Goal: Find contact information: Find contact information

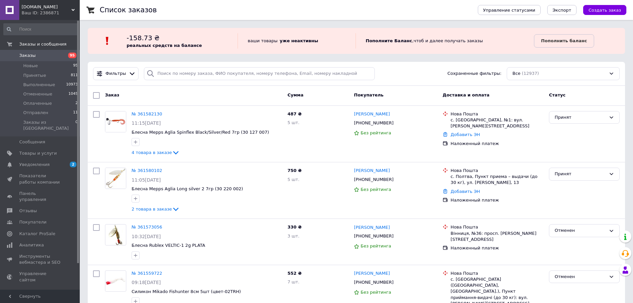
click at [24, 53] on span "Заказы" at bounding box center [27, 55] width 16 height 6
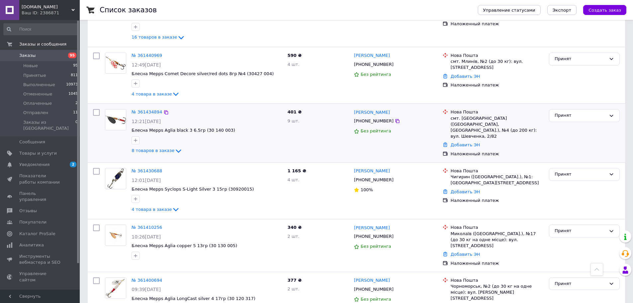
scroll to position [897, 0]
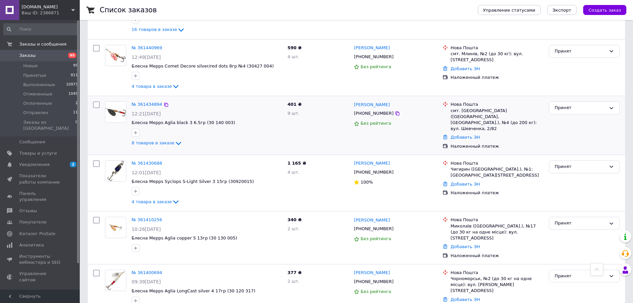
click at [95, 101] on input "checkbox" at bounding box center [96, 104] width 7 height 7
checkbox input "true"
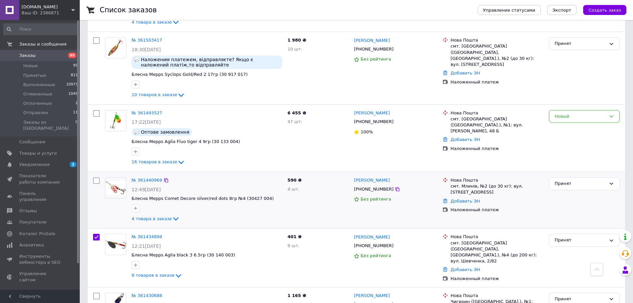
scroll to position [764, 0]
click at [153, 217] on span "4 товара в заказе" at bounding box center [151, 219] width 40 height 5
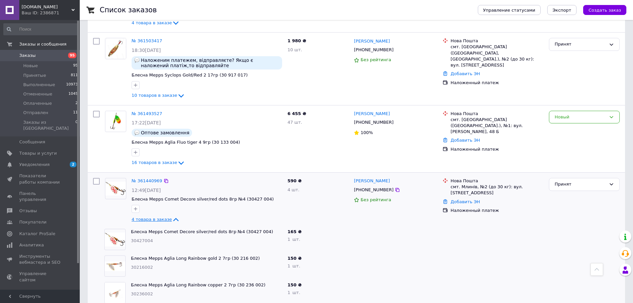
click at [154, 217] on span "4 товара в заказе" at bounding box center [151, 219] width 40 height 5
checkbox input "true"
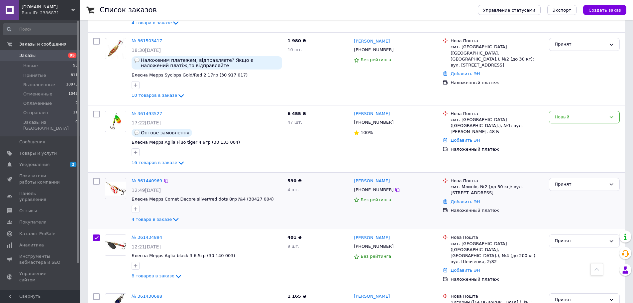
click at [95, 178] on input "checkbox" at bounding box center [96, 181] width 7 height 7
checkbox input "true"
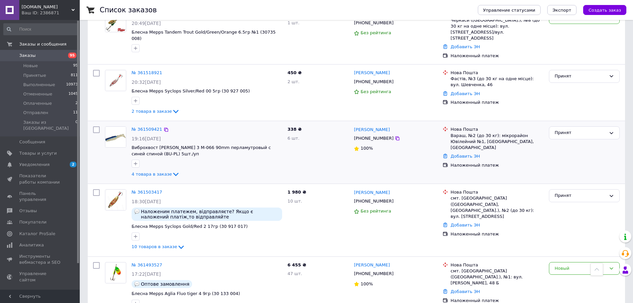
scroll to position [598, 0]
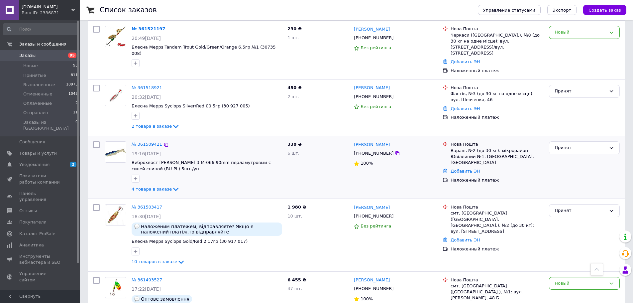
click at [96, 204] on input "checkbox" at bounding box center [96, 207] width 7 height 7
checkbox input "true"
click at [99, 141] on input "checkbox" at bounding box center [96, 144] width 7 height 7
checkbox input "true"
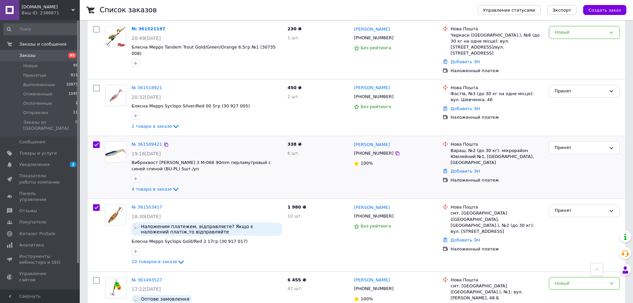
checkbox input "true"
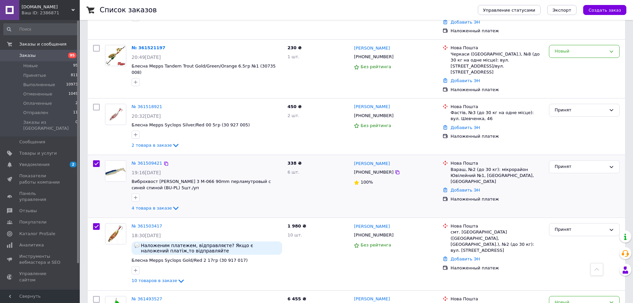
scroll to position [531, 0]
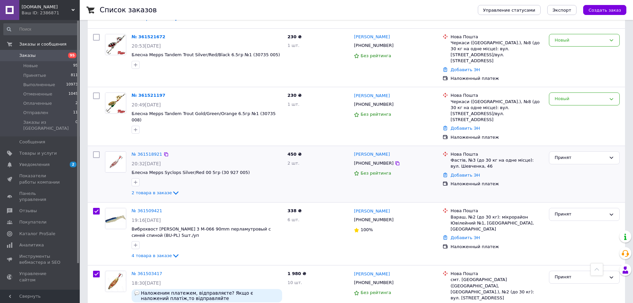
click at [95, 151] on input "checkbox" at bounding box center [96, 154] width 7 height 7
checkbox input "true"
drag, startPoint x: 147, startPoint y: 175, endPoint x: 157, endPoint y: 175, distance: 9.7
click at [148, 190] on span "2 товара в заказе" at bounding box center [151, 192] width 40 height 5
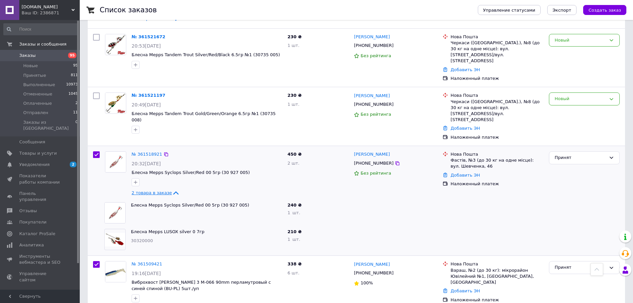
click at [157, 190] on span "2 товара в заказе" at bounding box center [151, 192] width 40 height 5
checkbox input "true"
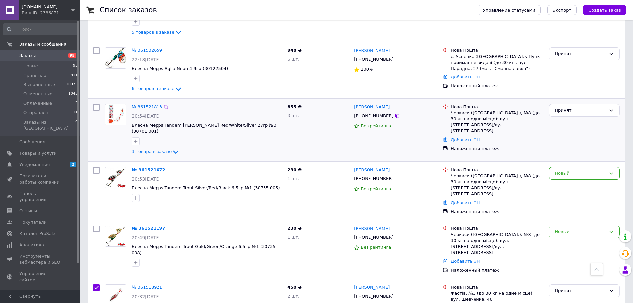
click at [95, 107] on input "checkbox" at bounding box center [96, 107] width 7 height 7
checkbox input "true"
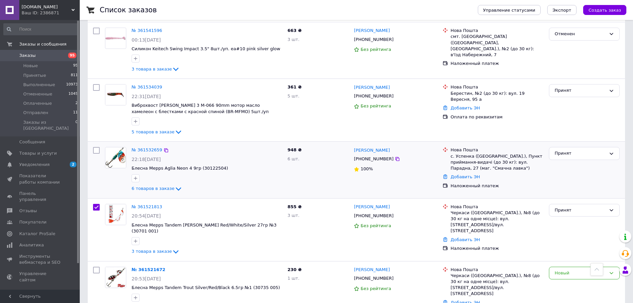
click at [97, 149] on input "checkbox" at bounding box center [96, 150] width 7 height 7
checkbox input "true"
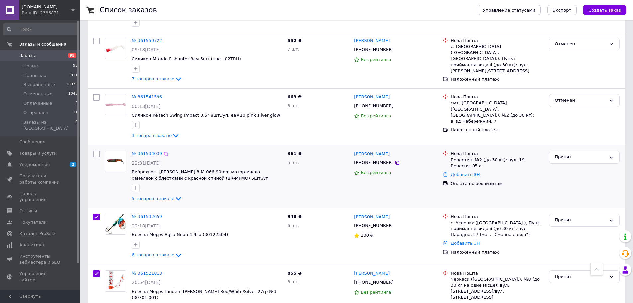
click at [95, 153] on input "checkbox" at bounding box center [96, 153] width 7 height 7
checkbox input "true"
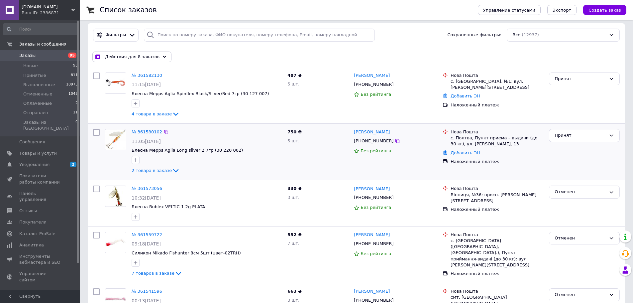
scroll to position [33, 0]
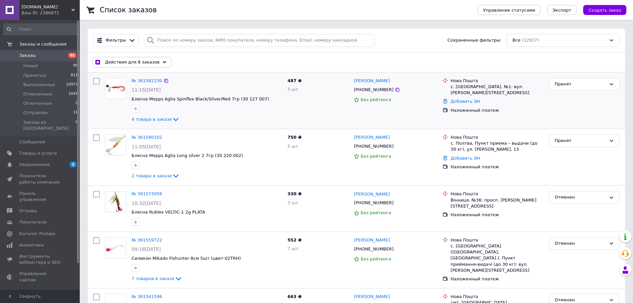
click at [96, 137] on input "checkbox" at bounding box center [96, 137] width 7 height 7
checkbox input "true"
click at [95, 80] on input "checkbox" at bounding box center [96, 81] width 7 height 7
checkbox input "true"
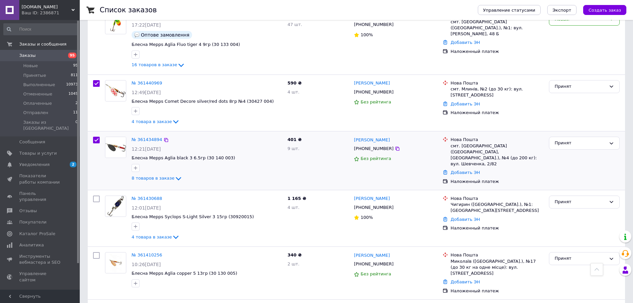
scroll to position [863, 0]
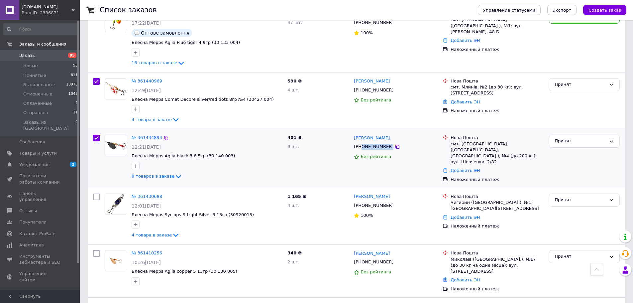
drag, startPoint x: 396, startPoint y: 125, endPoint x: 370, endPoint y: 130, distance: 26.6
click at [362, 143] on div "[PHONE_NUMBER]" at bounding box center [395, 146] width 85 height 7
copy div "0982602940"
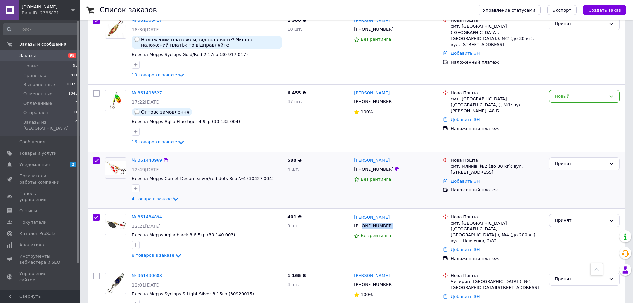
scroll to position [764, 0]
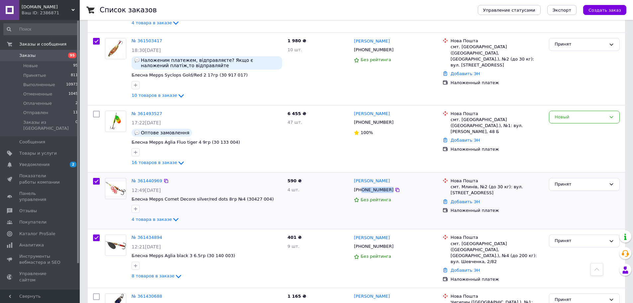
drag, startPoint x: 370, startPoint y: 171, endPoint x: 362, endPoint y: 171, distance: 7.6
click at [362, 186] on div "[PHONE_NUMBER]" at bounding box center [395, 189] width 85 height 7
copy div "0737533730"
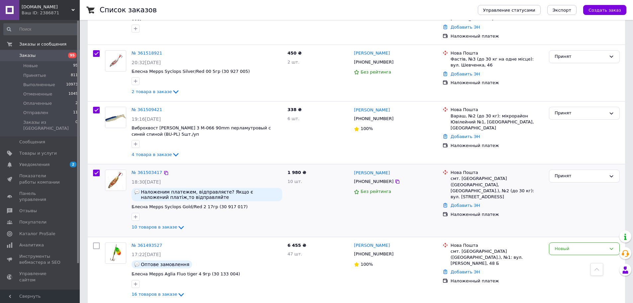
scroll to position [631, 0]
drag, startPoint x: 393, startPoint y: 165, endPoint x: 362, endPoint y: 165, distance: 31.2
click at [362, 179] on div "[PHONE_NUMBER]" at bounding box center [395, 182] width 85 height 7
copy div "0988643843"
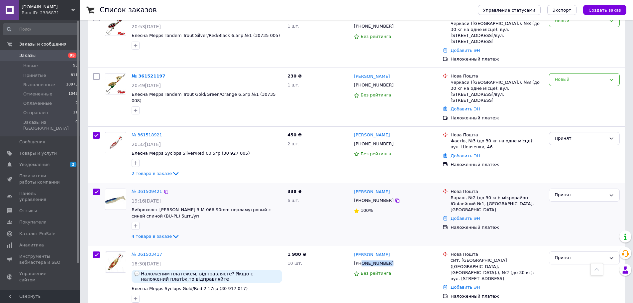
scroll to position [531, 0]
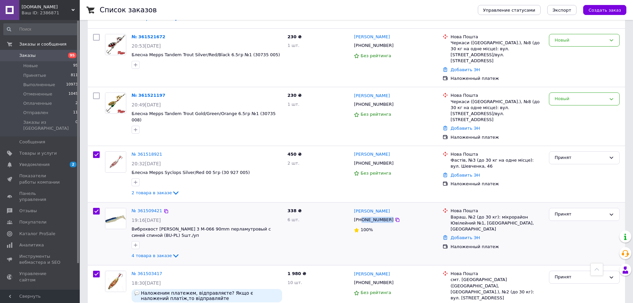
drag, startPoint x: 394, startPoint y: 200, endPoint x: 362, endPoint y: 201, distance: 32.2
click at [362, 216] on div "[PHONE_NUMBER]" at bounding box center [395, 219] width 85 height 7
copy div "0983754434"
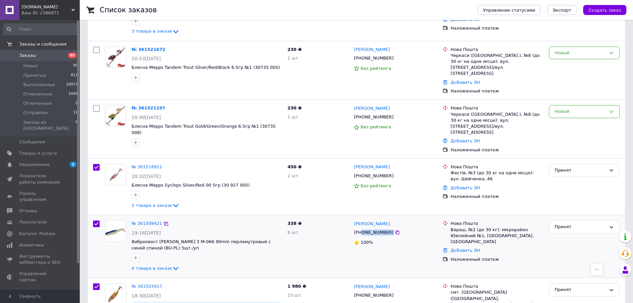
scroll to position [498, 0]
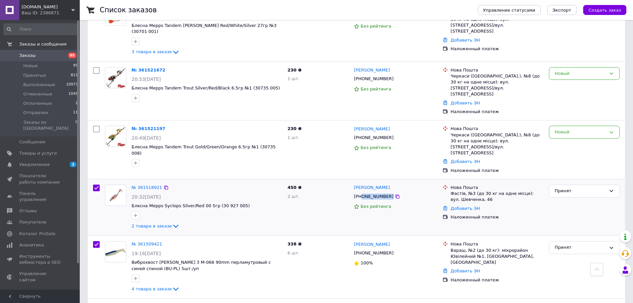
drag, startPoint x: 393, startPoint y: 178, endPoint x: 362, endPoint y: 180, distance: 31.3
click at [362, 193] on div "[PHONE_NUMBER]" at bounding box center [395, 196] width 85 height 7
copy div "0964376991"
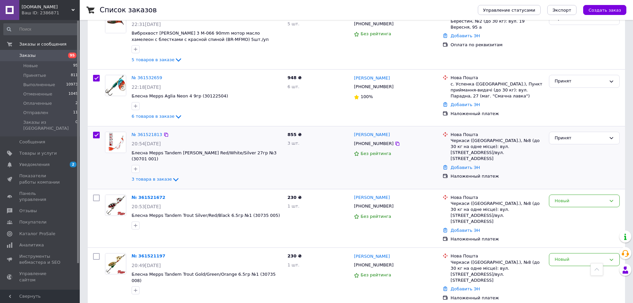
scroll to position [365, 0]
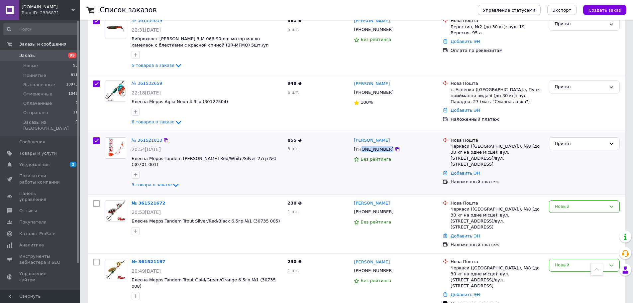
drag, startPoint x: 399, startPoint y: 150, endPoint x: 362, endPoint y: 150, distance: 37.5
click at [362, 150] on div "[PHONE_NUMBER]" at bounding box center [395, 148] width 85 height 7
copy div "0632125797"
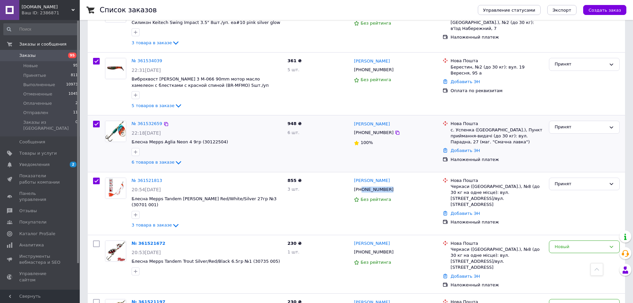
scroll to position [299, 0]
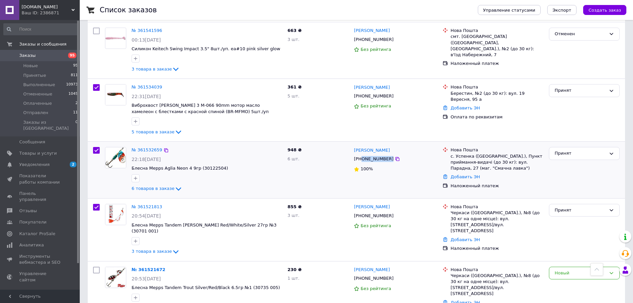
drag, startPoint x: 366, startPoint y: 160, endPoint x: 362, endPoint y: 160, distance: 3.7
click at [362, 160] on div "[PHONE_NUMBER]" at bounding box center [395, 158] width 85 height 7
copy div "0500303672"
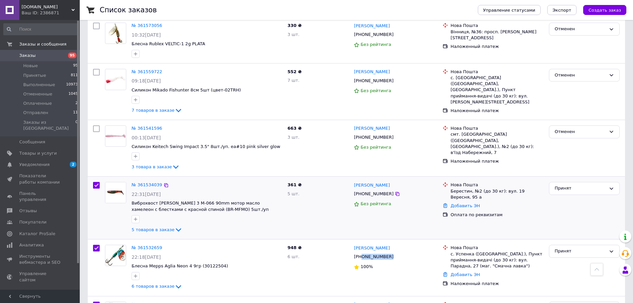
scroll to position [199, 0]
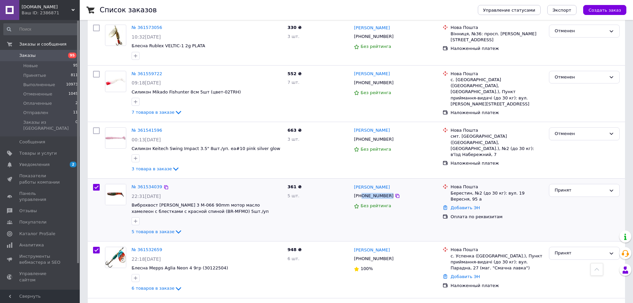
drag, startPoint x: 393, startPoint y: 194, endPoint x: 362, endPoint y: 196, distance: 31.0
click at [362, 196] on div "[PHONE_NUMBER]" at bounding box center [395, 195] width 85 height 7
copy div "0501355774"
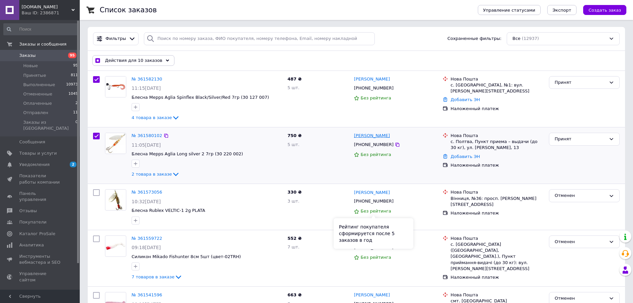
scroll to position [33, 0]
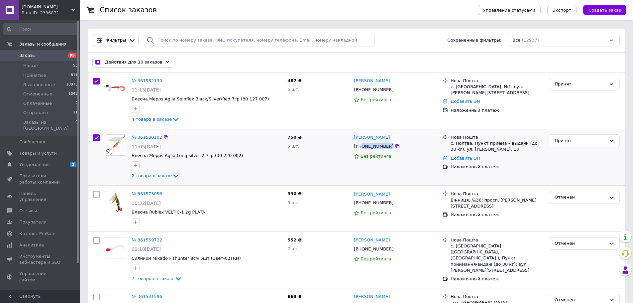
drag, startPoint x: 377, startPoint y: 145, endPoint x: 361, endPoint y: 145, distance: 15.6
click at [361, 145] on div "[PHONE_NUMBER]" at bounding box center [395, 145] width 85 height 7
copy div "0972973297"
drag, startPoint x: 397, startPoint y: 89, endPoint x: 362, endPoint y: 90, distance: 35.2
click at [362, 90] on div "[PHONE_NUMBER]" at bounding box center [395, 89] width 85 height 7
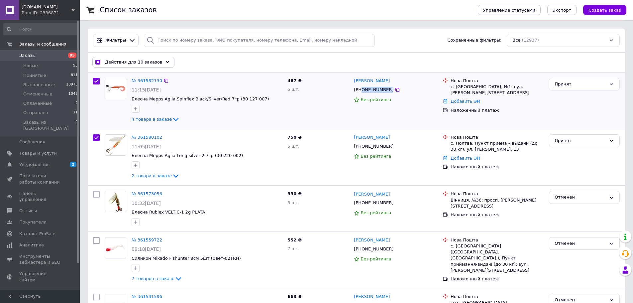
checkbox input "true"
